Goal: Task Accomplishment & Management: Manage account settings

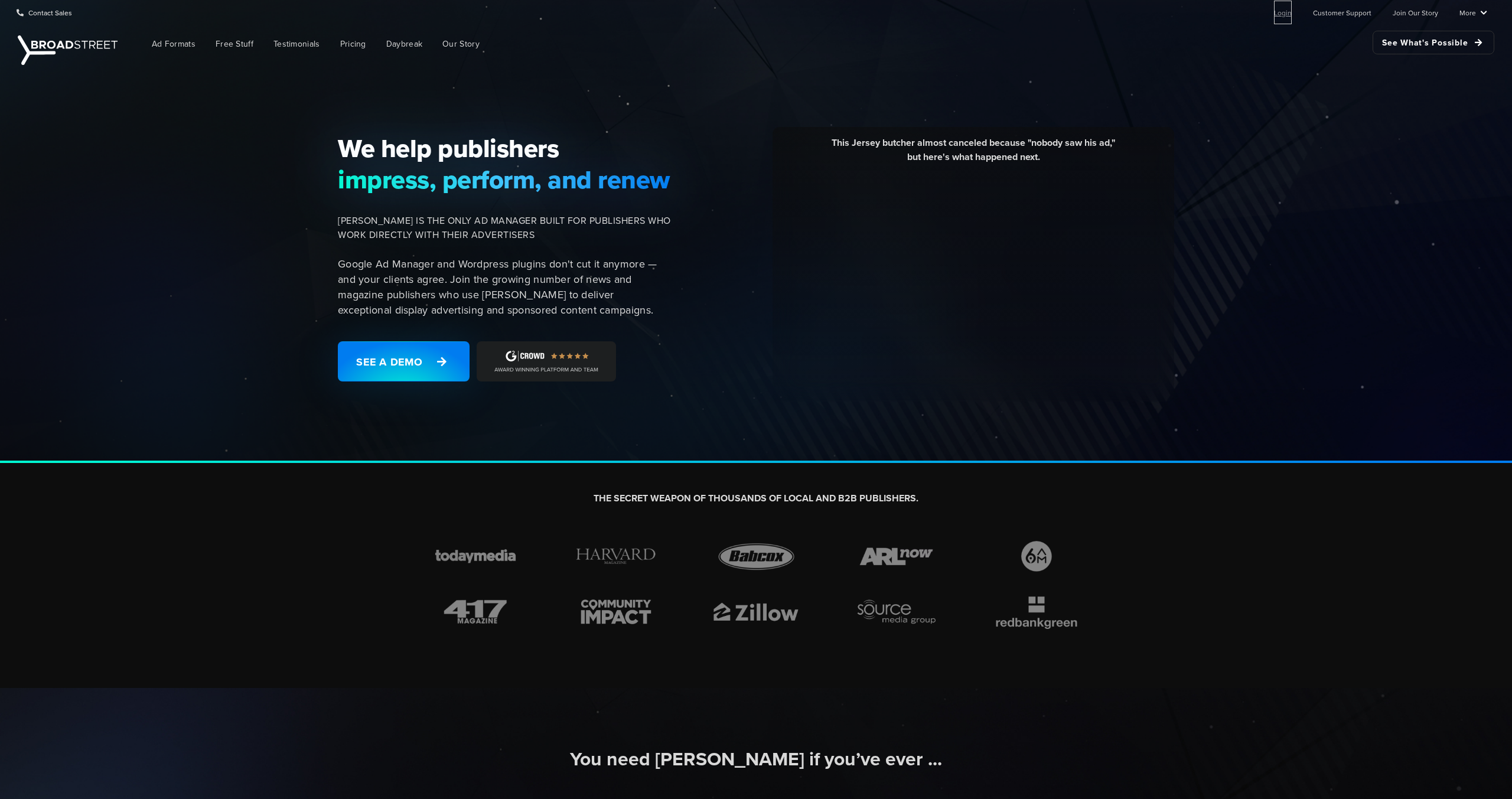
click at [1284, 14] on link "Login" at bounding box center [1283, 12] width 18 height 23
click at [441, 15] on link "Login" at bounding box center [1283, 12] width 18 height 23
click at [1290, 14] on link "Login" at bounding box center [1283, 12] width 18 height 23
